Goal: Task Accomplishment & Management: Use online tool/utility

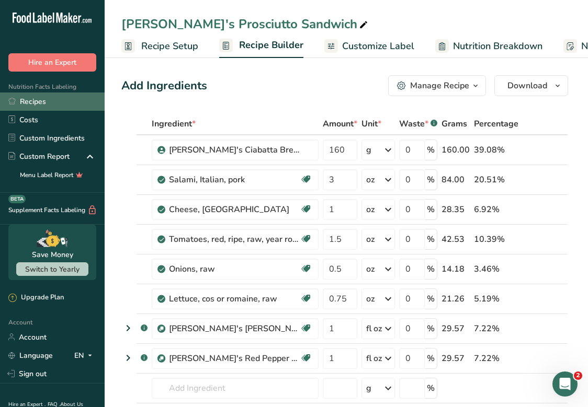
click at [63, 103] on link "Recipes" at bounding box center [52, 102] width 105 height 18
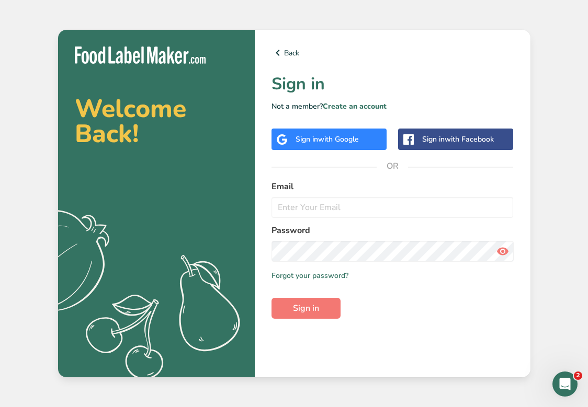
click at [317, 136] on div "Sign in with Google" at bounding box center [326, 139] width 63 height 11
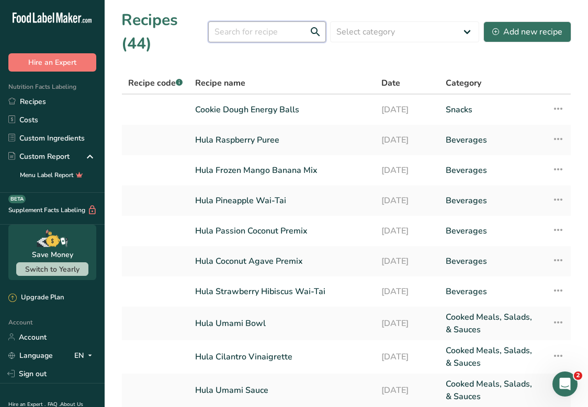
click at [244, 33] on input "text" at bounding box center [267, 31] width 118 height 21
type input "wai"
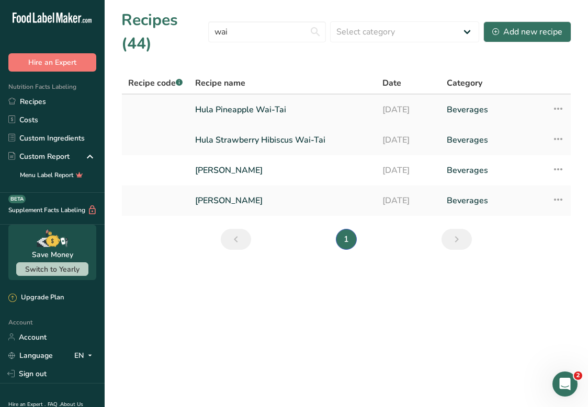
click at [224, 109] on link "Hula Pineapple Wai-Tai" at bounding box center [282, 110] width 175 height 22
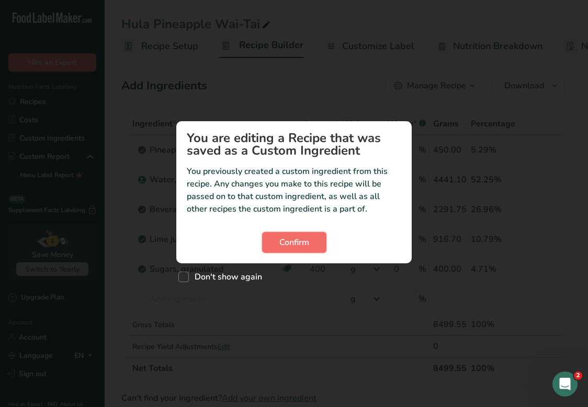
click at [280, 239] on span "Confirm" at bounding box center [294, 242] width 30 height 13
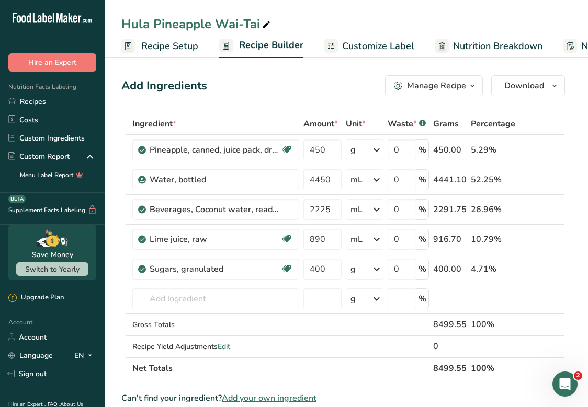
click at [185, 41] on span "Recipe Setup" at bounding box center [169, 46] width 57 height 14
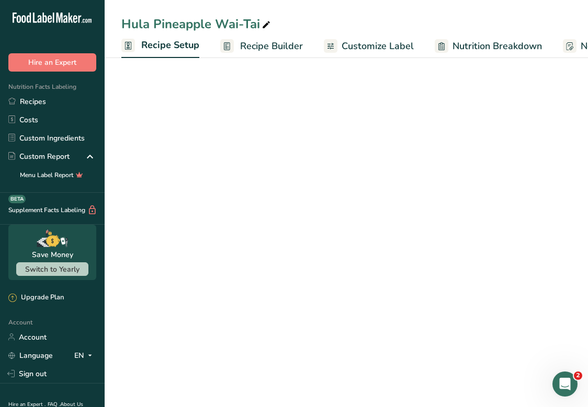
scroll to position [0, 4]
select select "17"
select select "22"
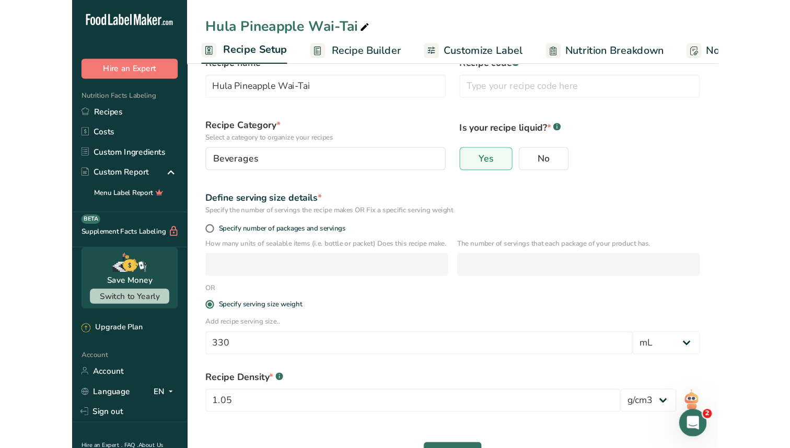
scroll to position [72, 0]
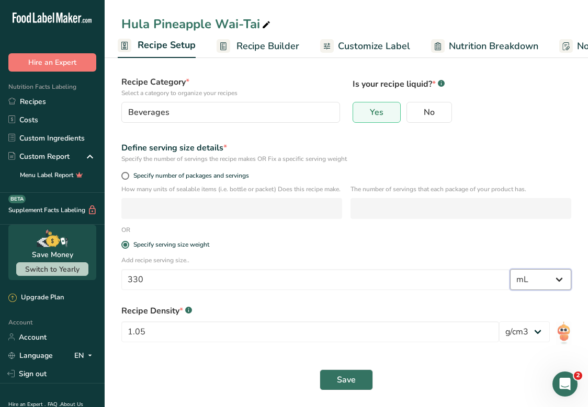
click at [533, 277] on select "Grams kg mg mcg lb oz l mL fl oz tbsp tsp cup qt gallon" at bounding box center [540, 279] width 61 height 21
select select "18"
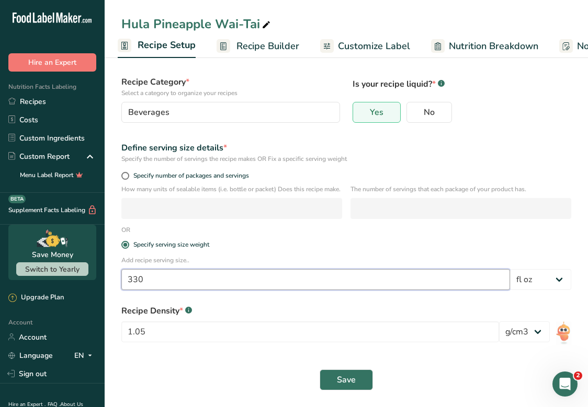
click at [210, 276] on input "330" at bounding box center [315, 279] width 388 height 21
type input "3"
type input "20"
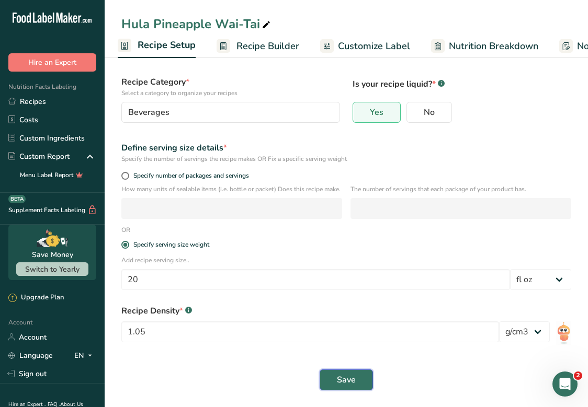
click at [347, 381] on span "Save" at bounding box center [346, 380] width 19 height 13
